Goal: Information Seeking & Learning: Learn about a topic

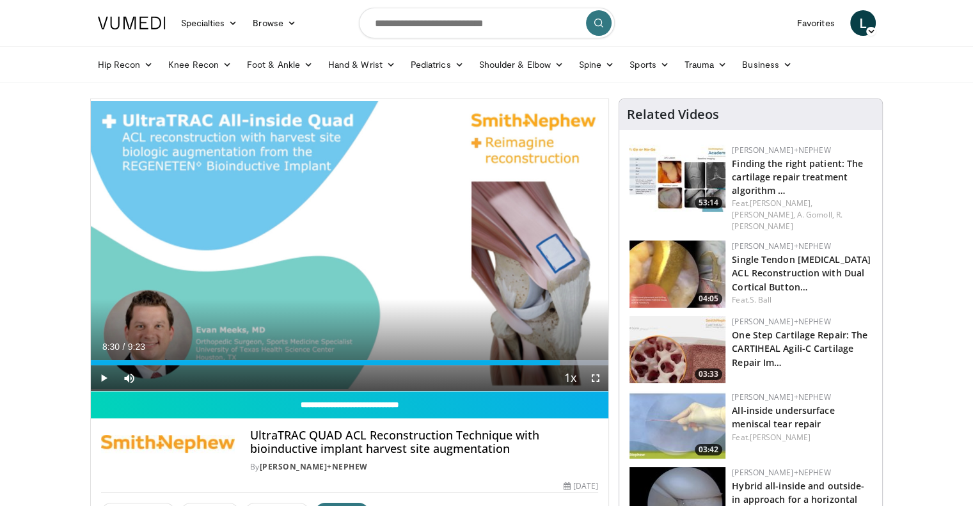
click at [139, 20] on img at bounding box center [132, 23] width 68 height 13
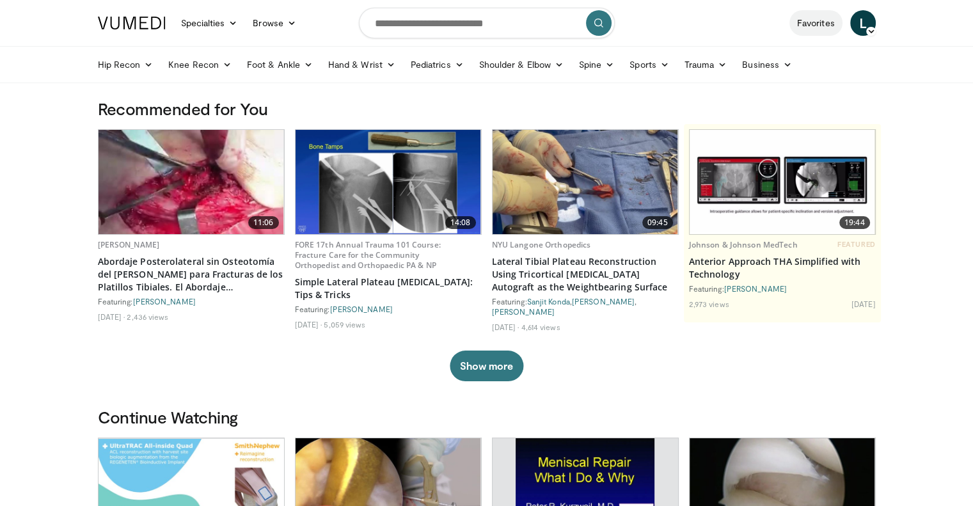
click at [828, 26] on link "Favorites" at bounding box center [815, 23] width 53 height 26
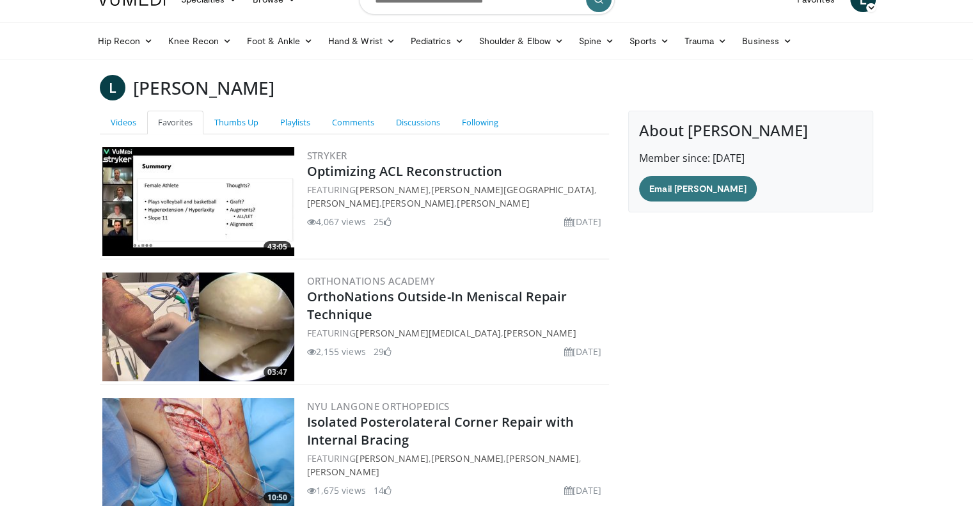
scroll to position [17, 0]
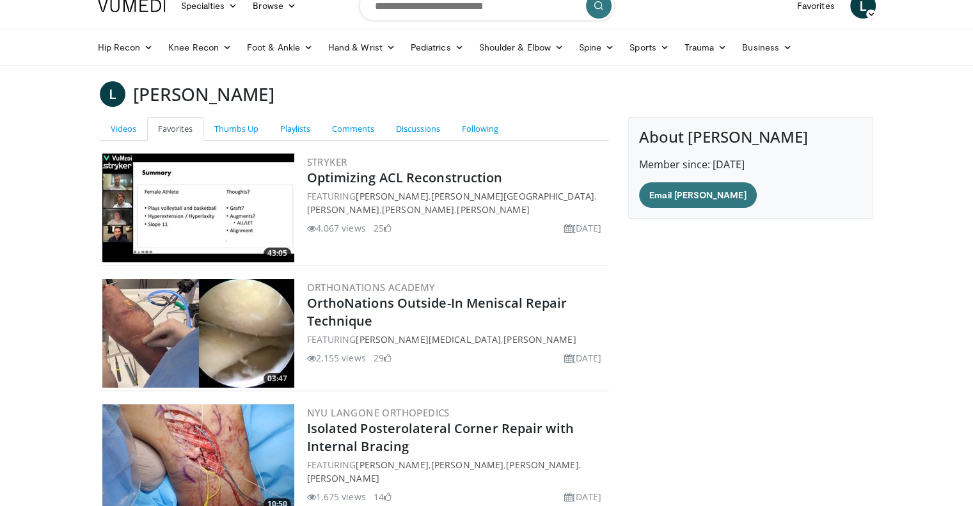
click at [264, 215] on img at bounding box center [198, 208] width 192 height 109
click at [241, 346] on img at bounding box center [198, 333] width 192 height 109
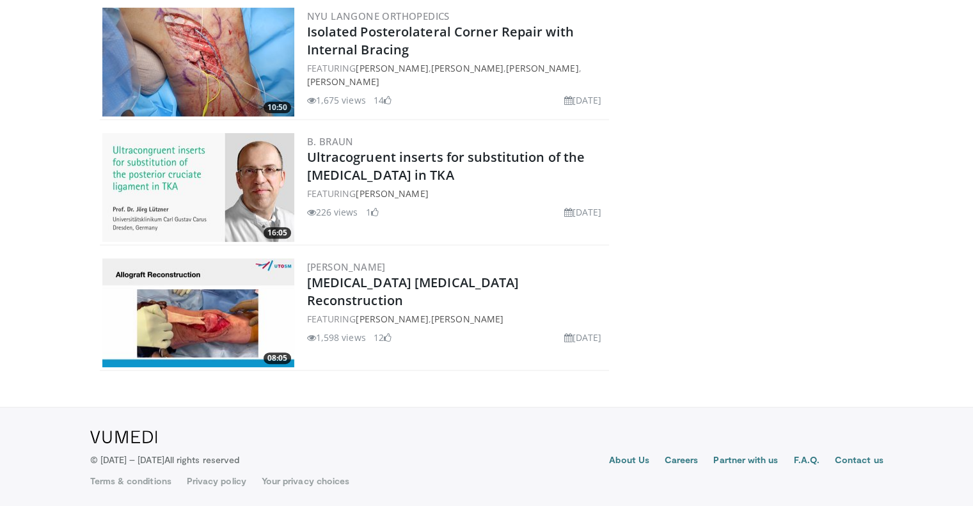
scroll to position [0, 0]
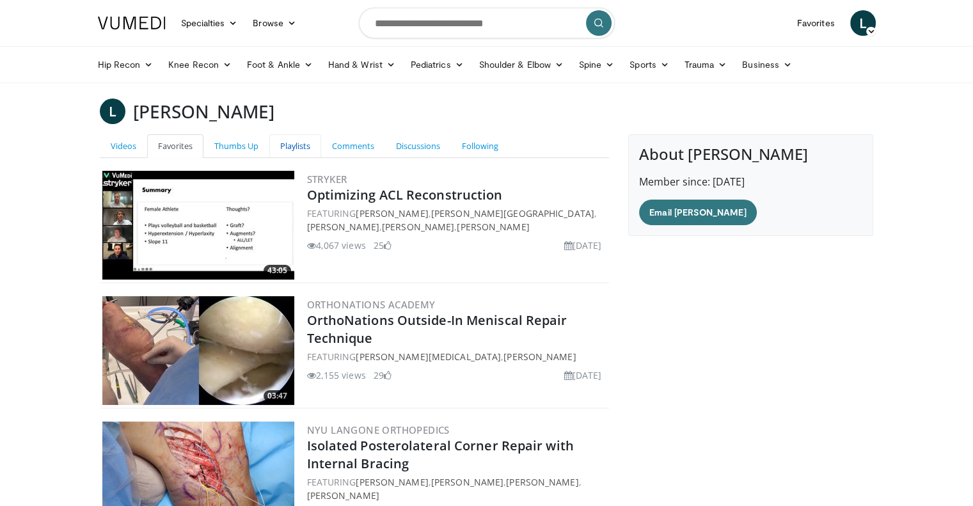
click at [292, 145] on link "Playlists" at bounding box center [295, 146] width 52 height 24
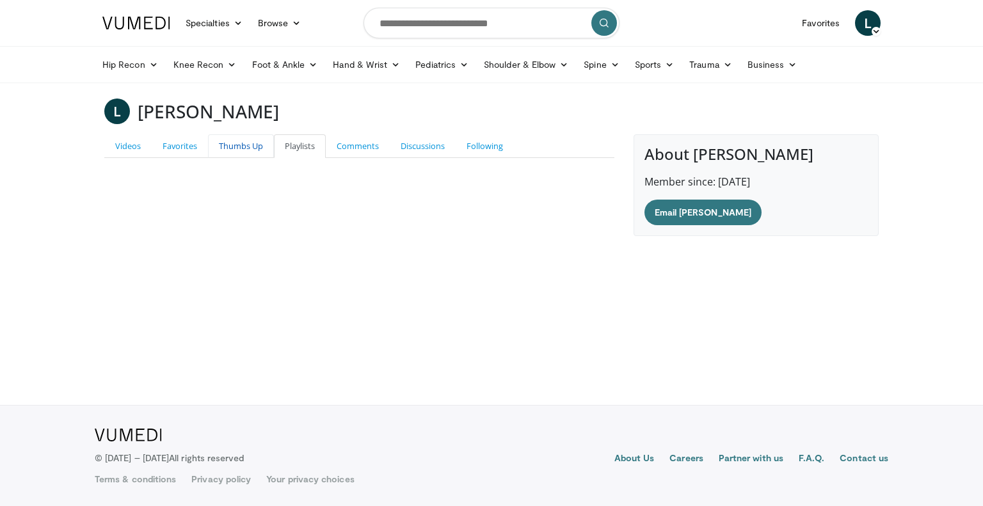
click at [237, 143] on link "Thumbs Up" at bounding box center [241, 146] width 66 height 24
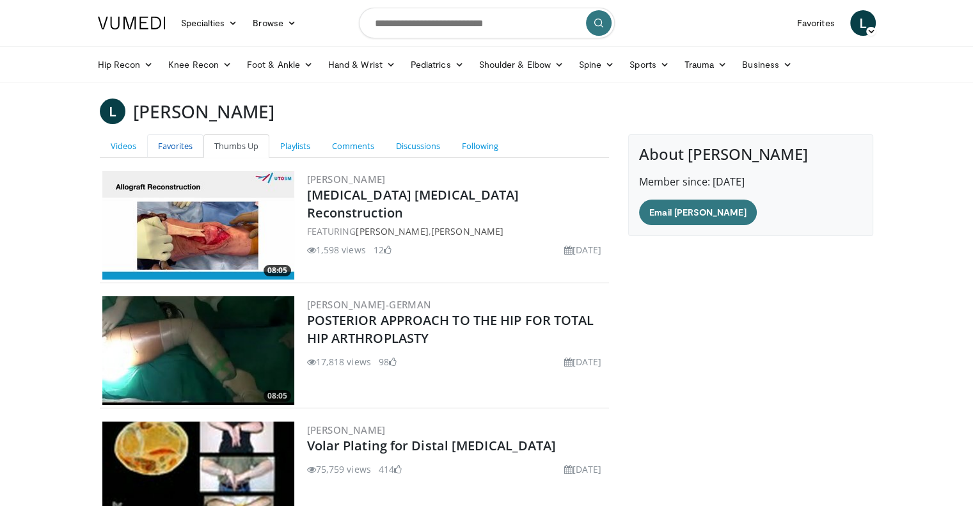
click at [182, 153] on link "Favorites" at bounding box center [175, 146] width 56 height 24
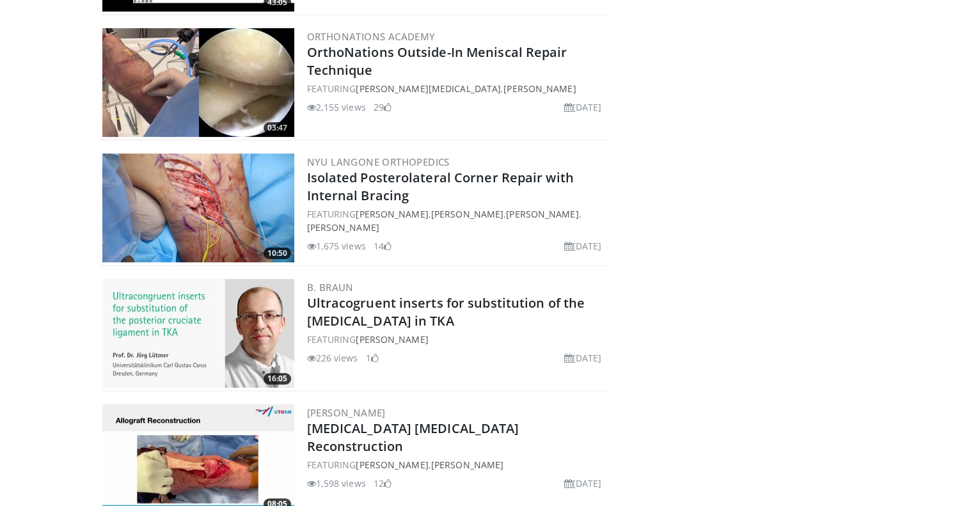
scroll to position [269, 0]
click at [202, 200] on img at bounding box center [198, 207] width 192 height 109
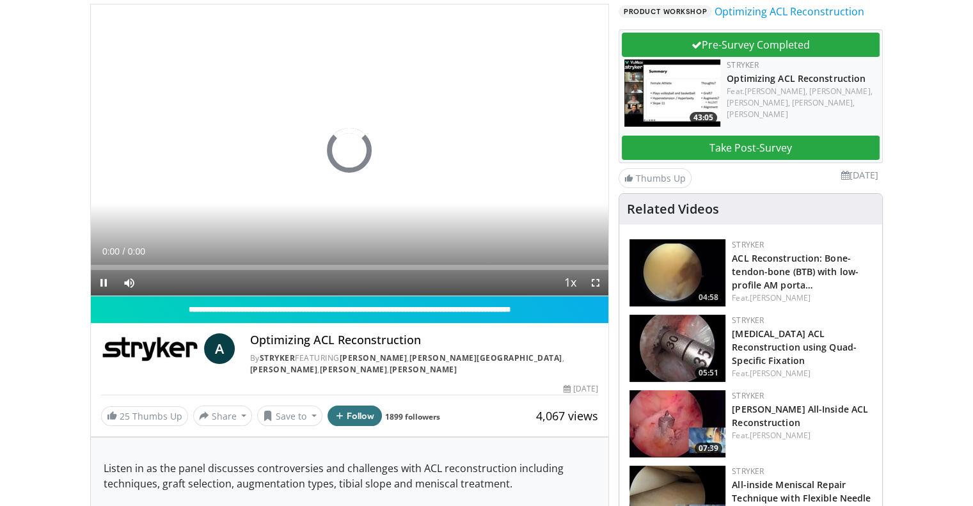
scroll to position [105, 0]
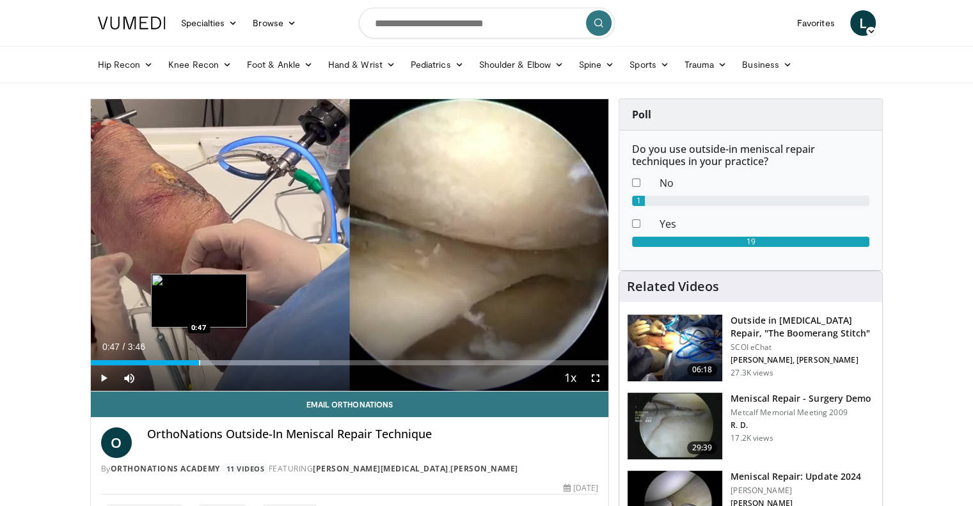
click at [200, 363] on div "Progress Bar" at bounding box center [199, 362] width 1 height 5
click at [226, 362] on div "Progress Bar" at bounding box center [226, 362] width 1 height 5
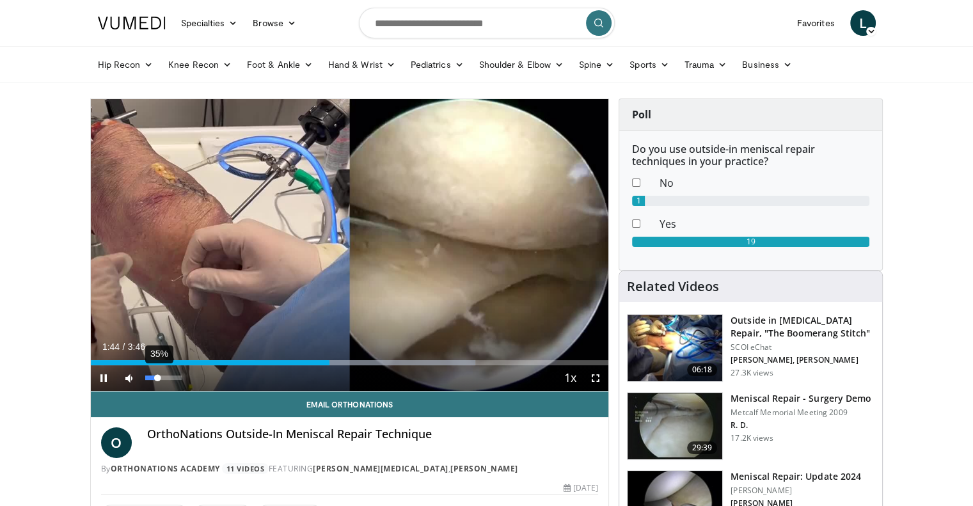
drag, startPoint x: 166, startPoint y: 379, endPoint x: 157, endPoint y: 379, distance: 9.0
click at [157, 379] on div "35%" at bounding box center [163, 378] width 36 height 4
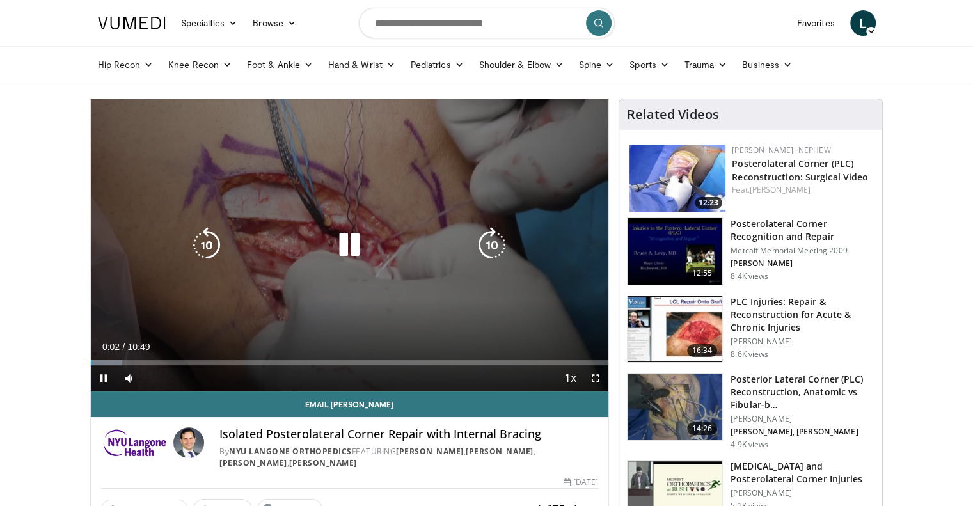
click at [489, 246] on icon "Video Player" at bounding box center [492, 245] width 36 height 36
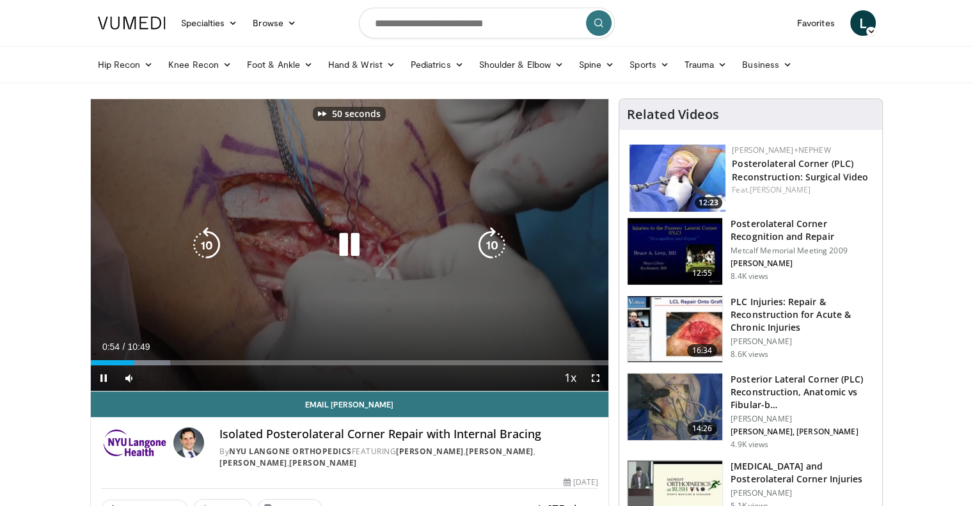
click at [489, 246] on icon "Video Player" at bounding box center [492, 245] width 36 height 36
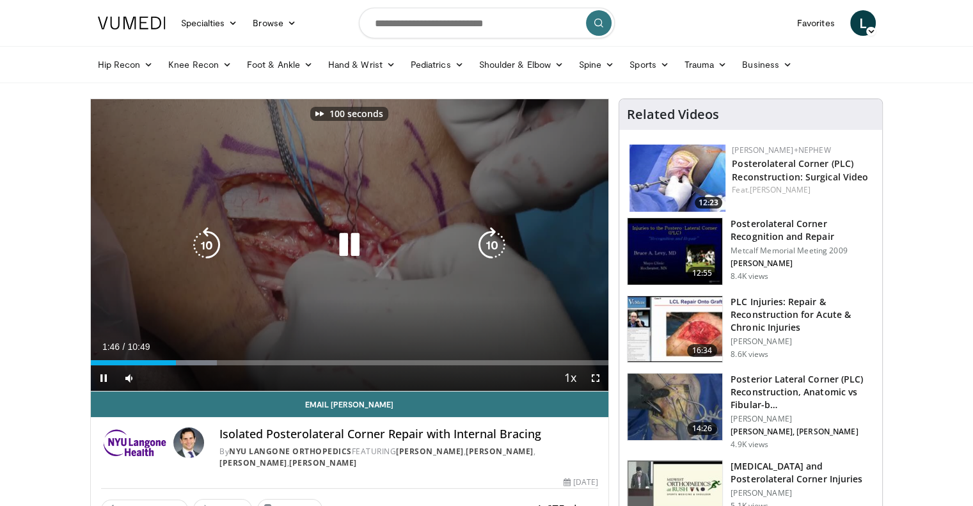
click at [489, 246] on icon "Video Player" at bounding box center [492, 245] width 36 height 36
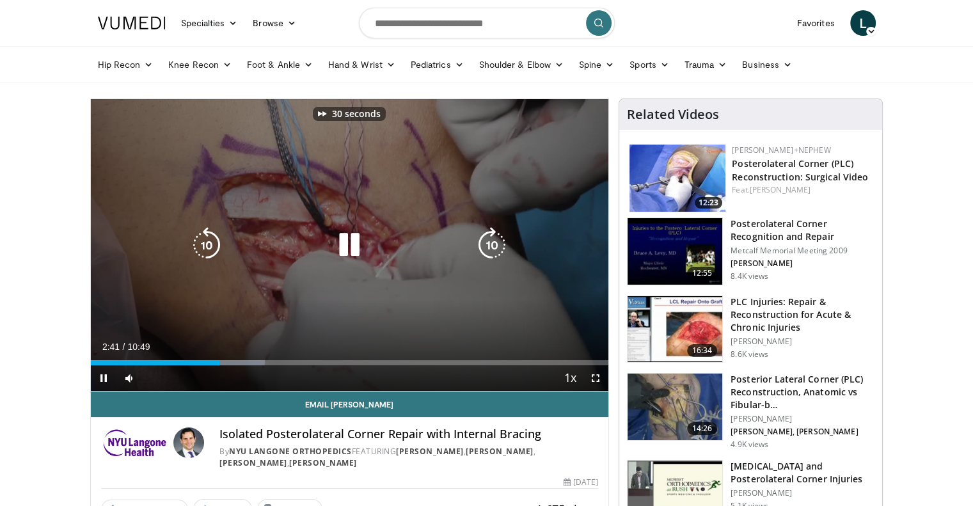
click at [489, 246] on icon "Video Player" at bounding box center [492, 245] width 36 height 36
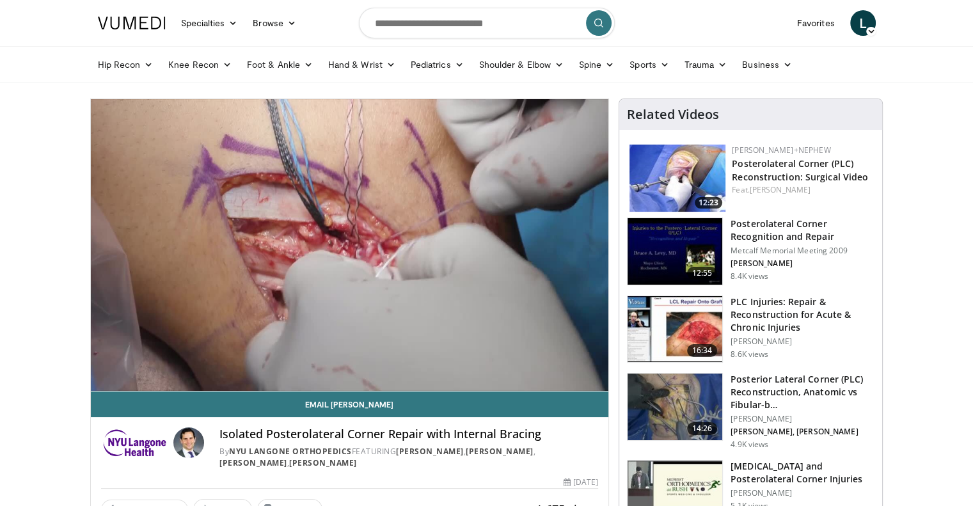
click at [642, 180] on img at bounding box center [678, 178] width 96 height 67
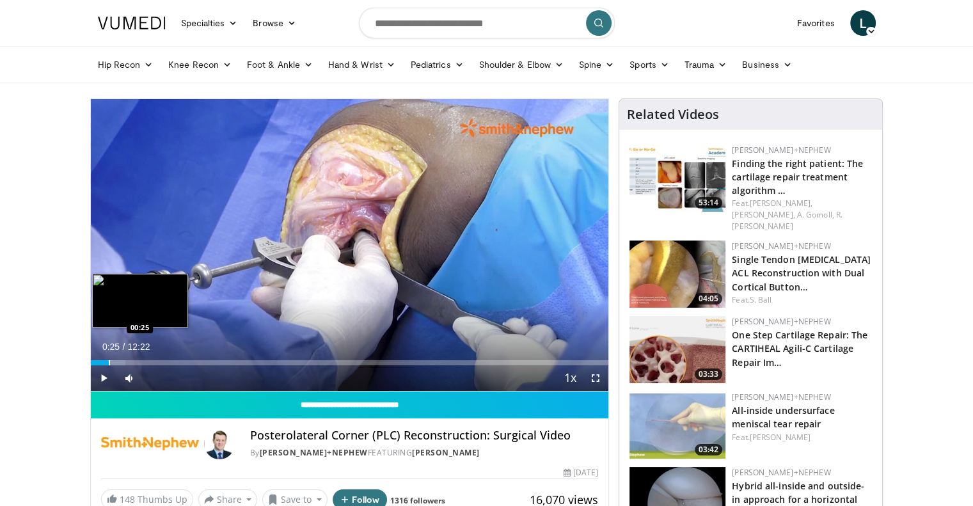
click at [109, 361] on div "Progress Bar" at bounding box center [109, 362] width 1 height 5
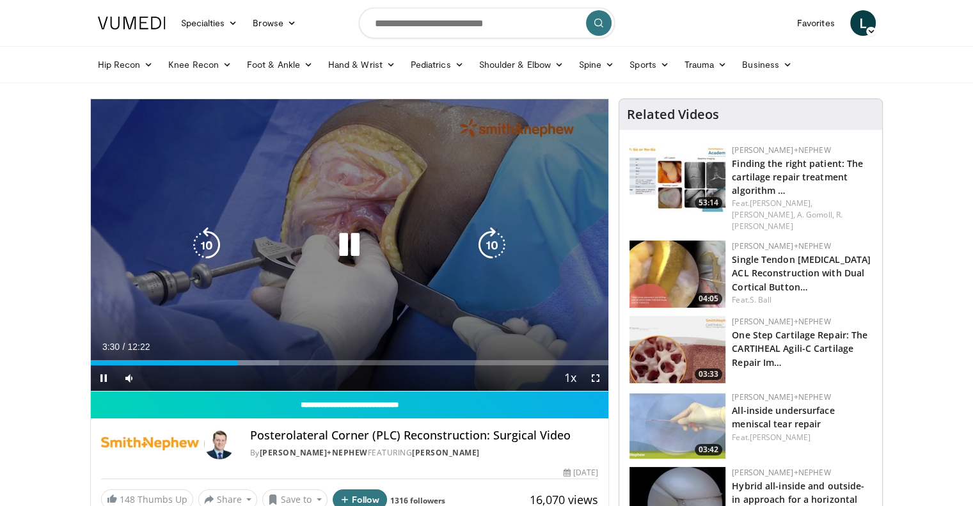
click at [496, 242] on icon "Video Player" at bounding box center [492, 245] width 36 height 36
click at [519, 236] on div "10 seconds Tap to unmute" at bounding box center [350, 245] width 518 height 292
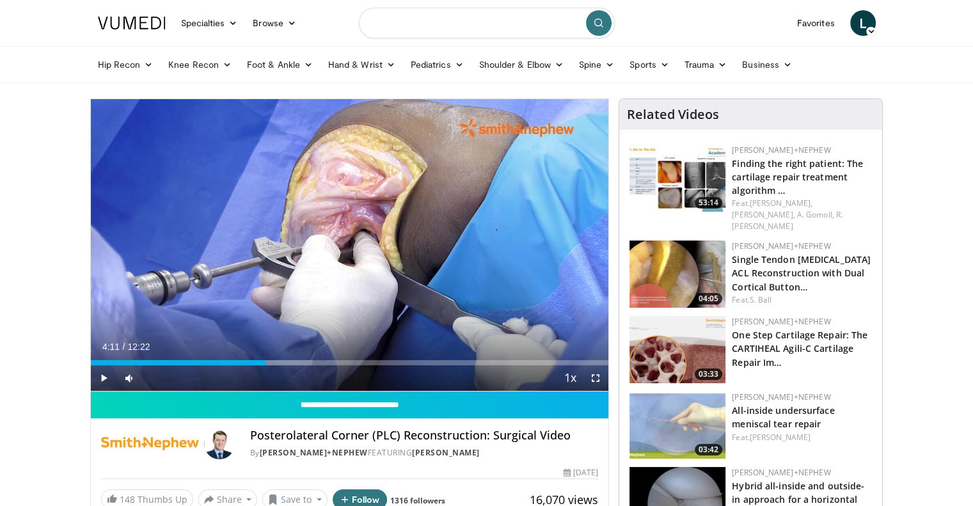
click at [384, 20] on input "Search topics, interventions" at bounding box center [487, 23] width 256 height 31
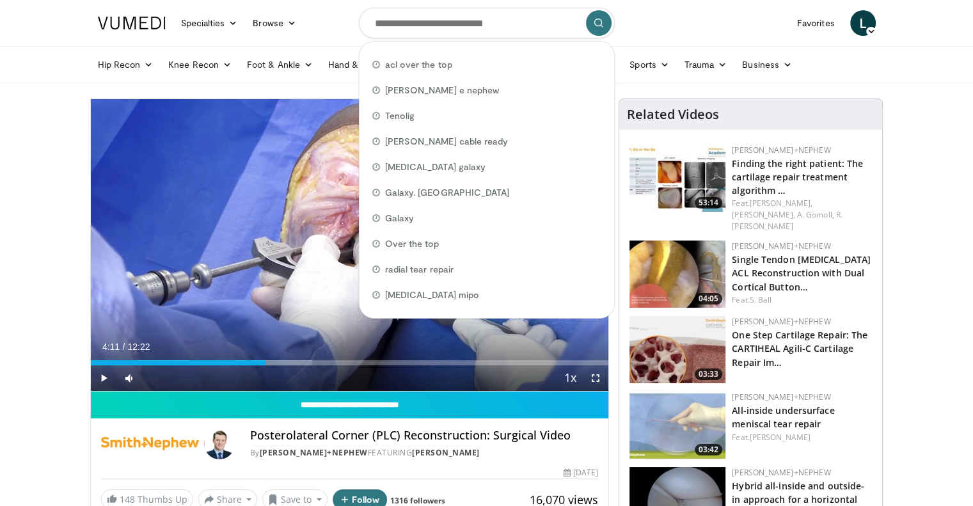
click at [323, 14] on nav "Specialties Adult & Family Medicine Allergy, Asthma, Immunology Anesthesiology …" at bounding box center [486, 23] width 793 height 46
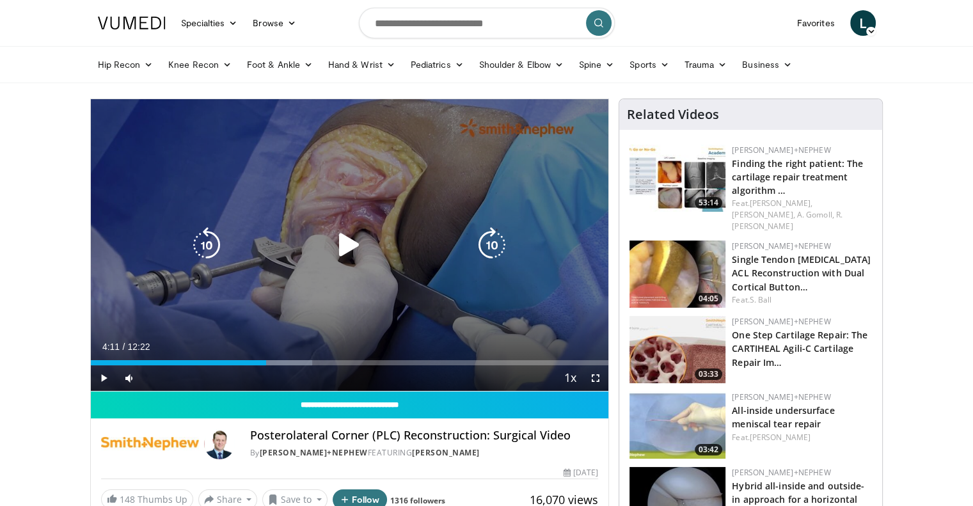
click at [342, 253] on icon "Video Player" at bounding box center [349, 245] width 36 height 36
click at [352, 251] on icon "Video Player" at bounding box center [349, 245] width 36 height 36
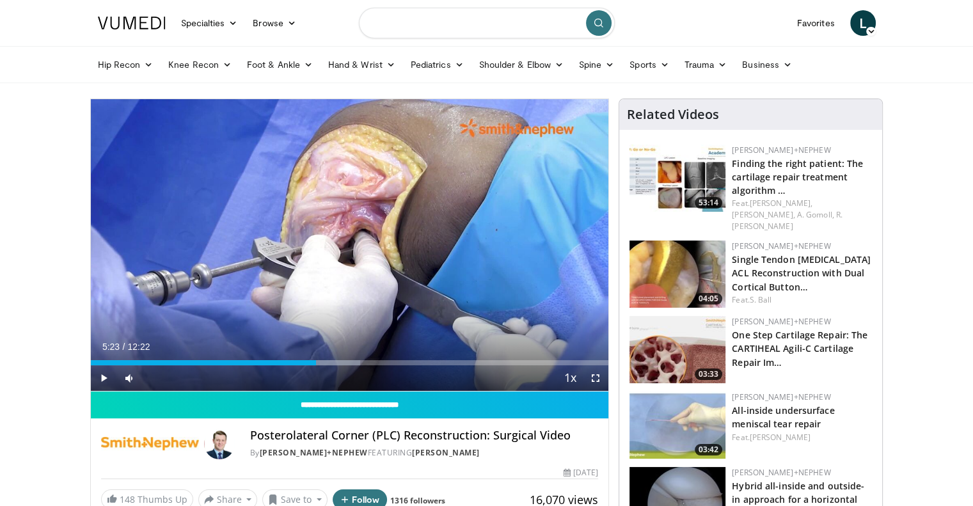
click at [386, 29] on input "Search topics, interventions" at bounding box center [487, 23] width 256 height 31
type input "**********"
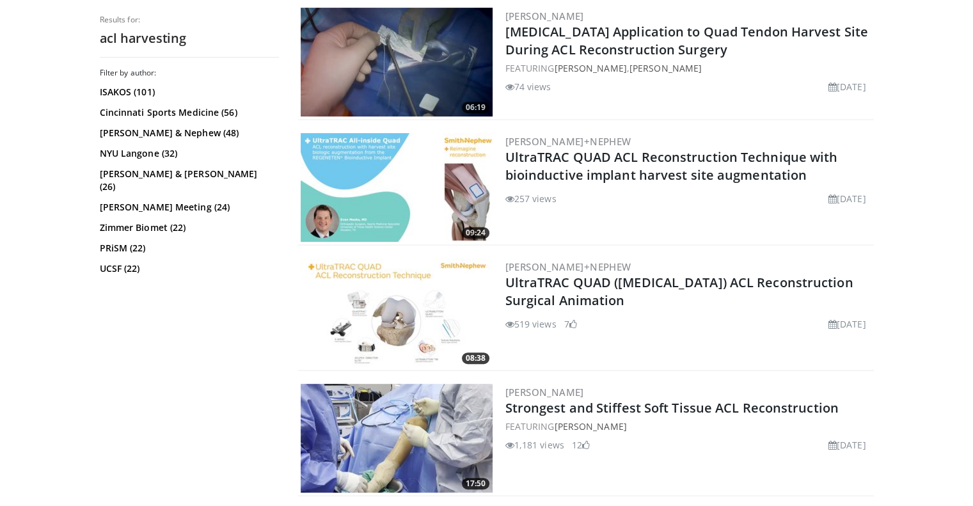
scroll to position [521, 0]
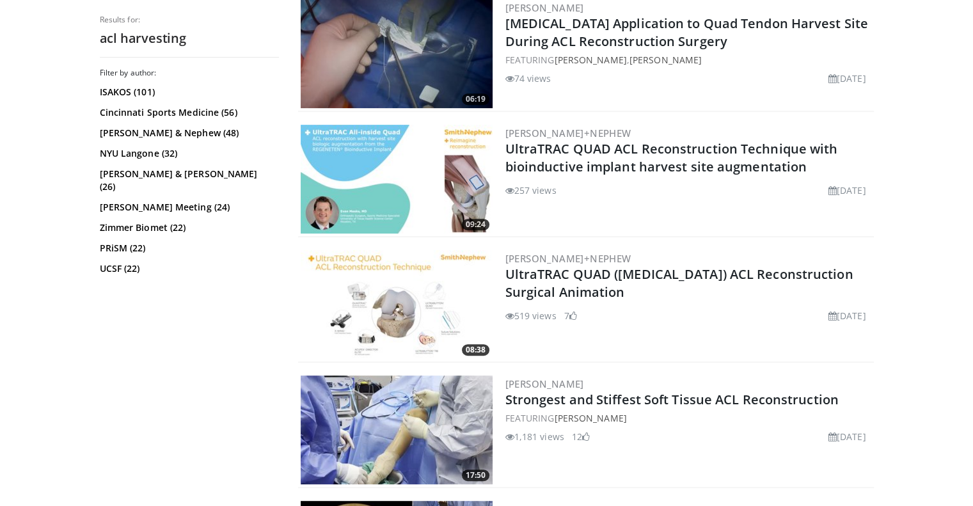
click at [468, 317] on img at bounding box center [397, 304] width 192 height 109
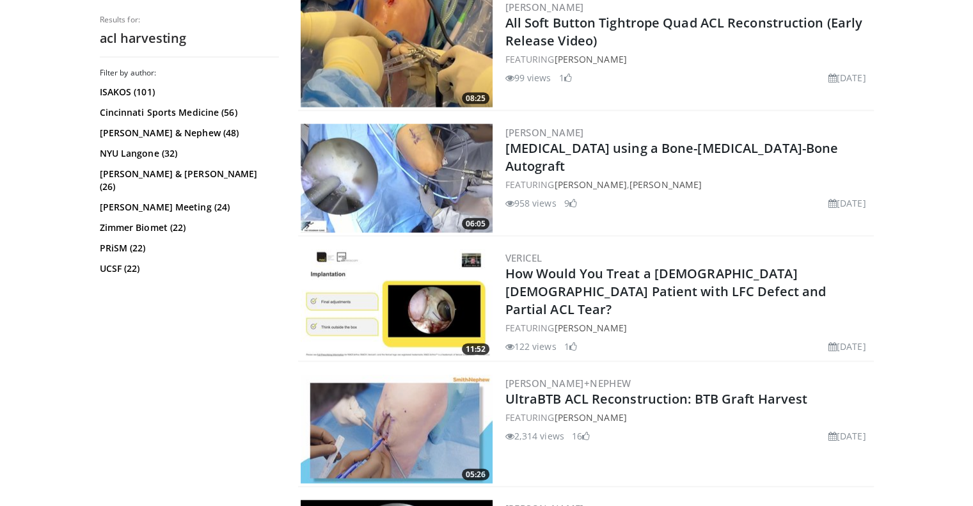
scroll to position [3008, 0]
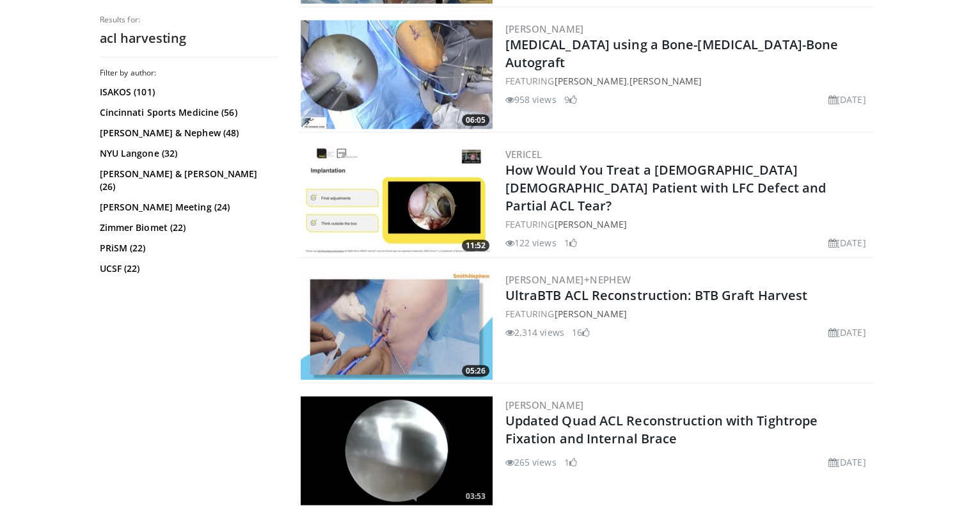
click at [429, 312] on img at bounding box center [397, 325] width 192 height 109
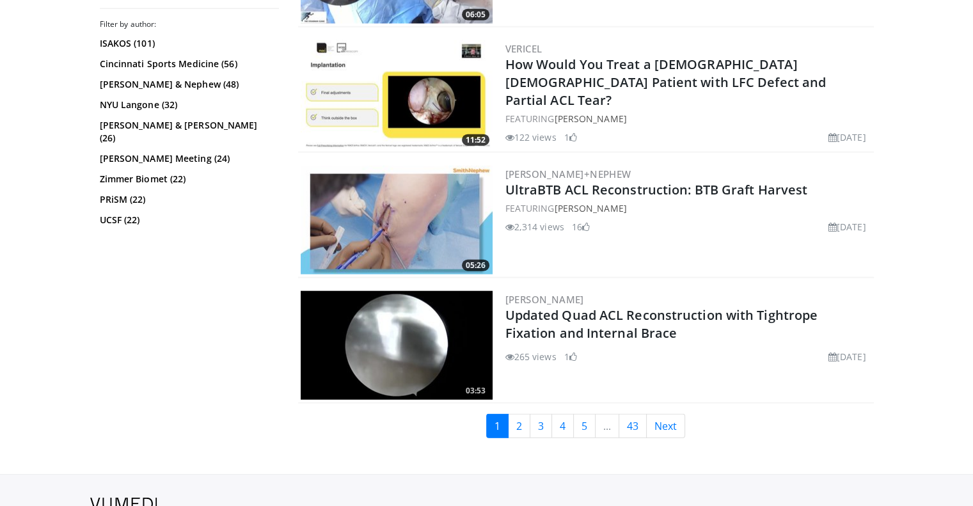
scroll to position [3146, 0]
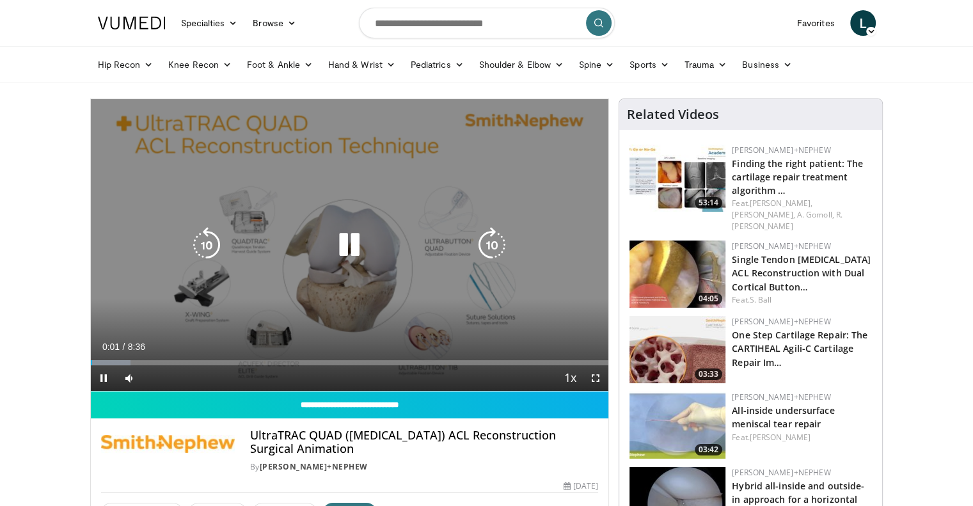
click at [494, 230] on icon "Video Player" at bounding box center [492, 245] width 36 height 36
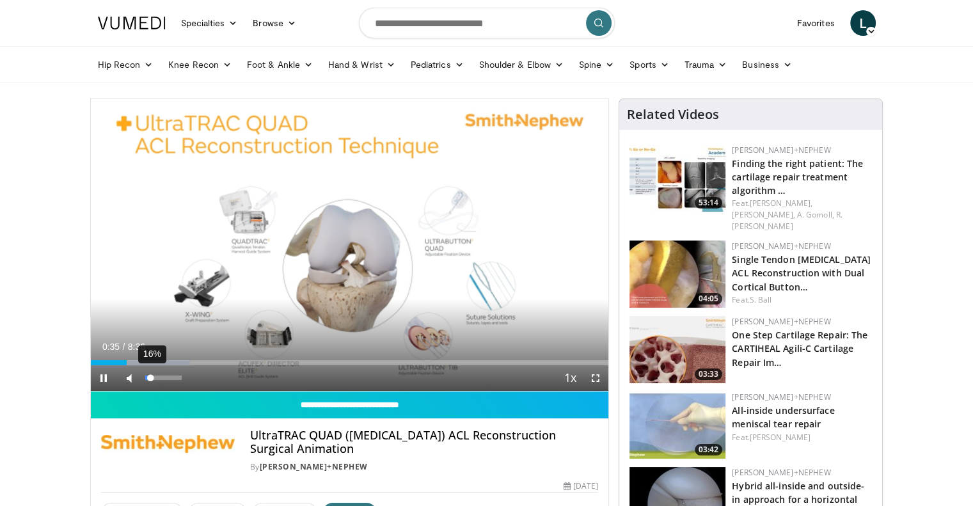
click at [150, 378] on div "16%" at bounding box center [163, 378] width 36 height 4
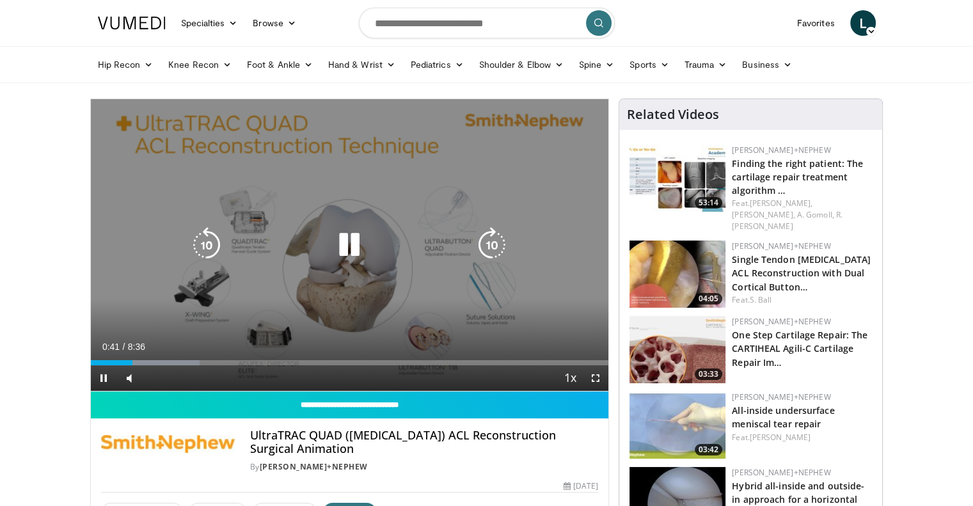
click at [493, 230] on icon "Video Player" at bounding box center [492, 245] width 36 height 36
click at [496, 232] on icon "Video Player" at bounding box center [492, 245] width 36 height 36
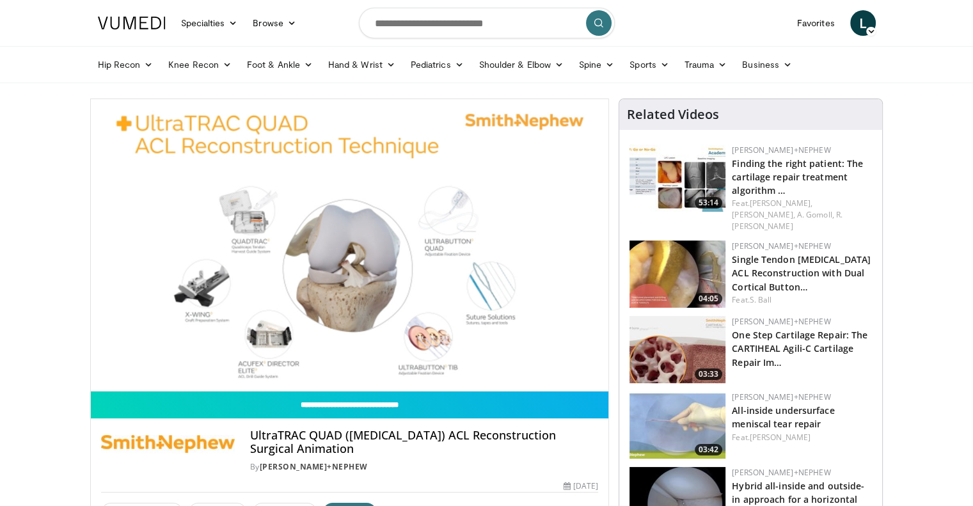
click at [496, 232] on div "10 seconds Tap to unmute" at bounding box center [350, 245] width 518 height 292
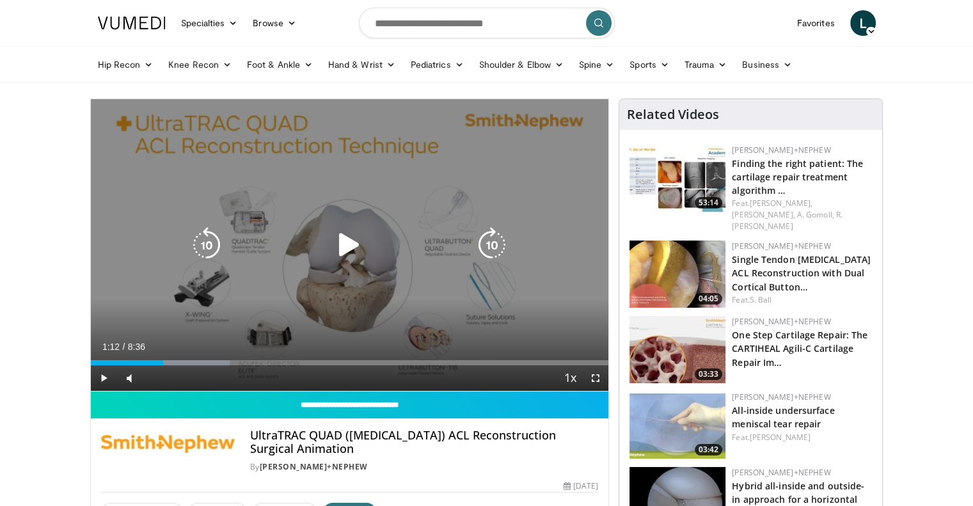
click at [486, 242] on icon "Video Player" at bounding box center [492, 245] width 36 height 36
click at [427, 227] on div "10 seconds Tap to unmute" at bounding box center [350, 245] width 518 height 292
click at [494, 241] on icon "Video Player" at bounding box center [492, 245] width 36 height 36
click at [494, 235] on icon "Video Player" at bounding box center [492, 245] width 36 height 36
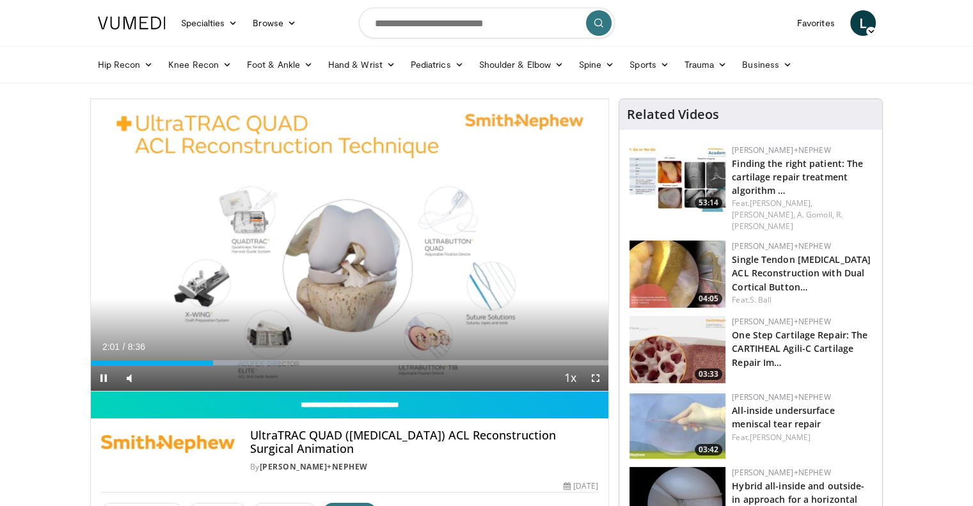
click at [494, 235] on div "10 seconds Tap to unmute" at bounding box center [350, 245] width 518 height 292
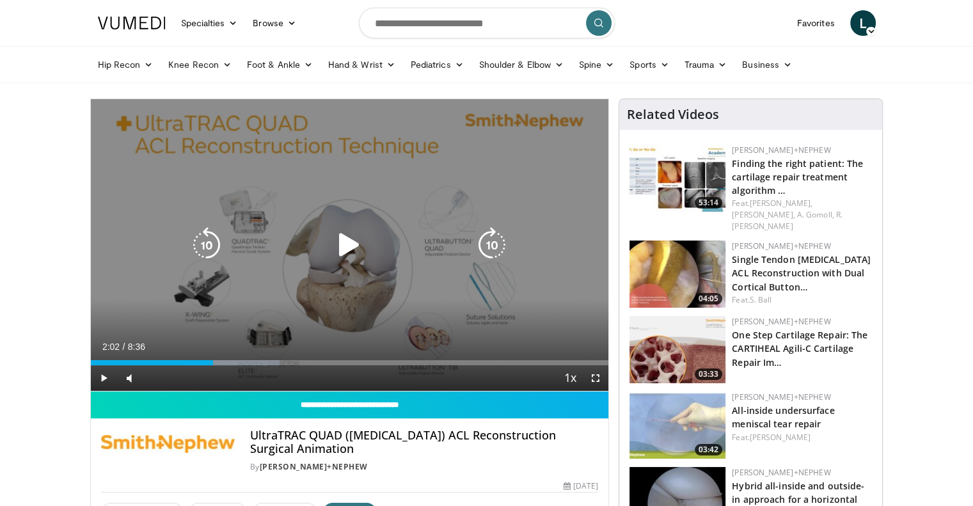
click at [384, 244] on div "Video Player" at bounding box center [349, 245] width 311 height 26
click at [346, 241] on icon "Video Player" at bounding box center [349, 245] width 36 height 36
click at [489, 248] on icon "Video Player" at bounding box center [492, 245] width 36 height 36
